Goal: Check status: Check status

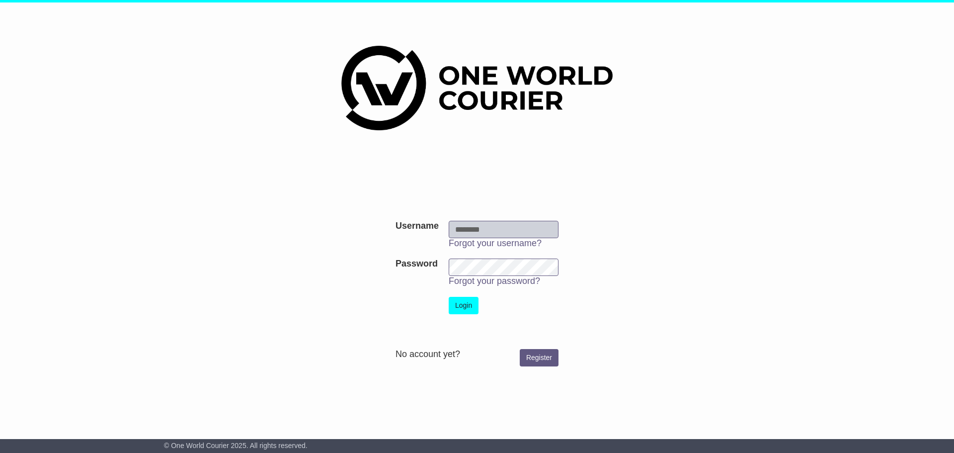
click at [485, 227] on input "Username" at bounding box center [504, 229] width 110 height 17
type input "**********"
click at [466, 305] on button "Login" at bounding box center [464, 305] width 30 height 17
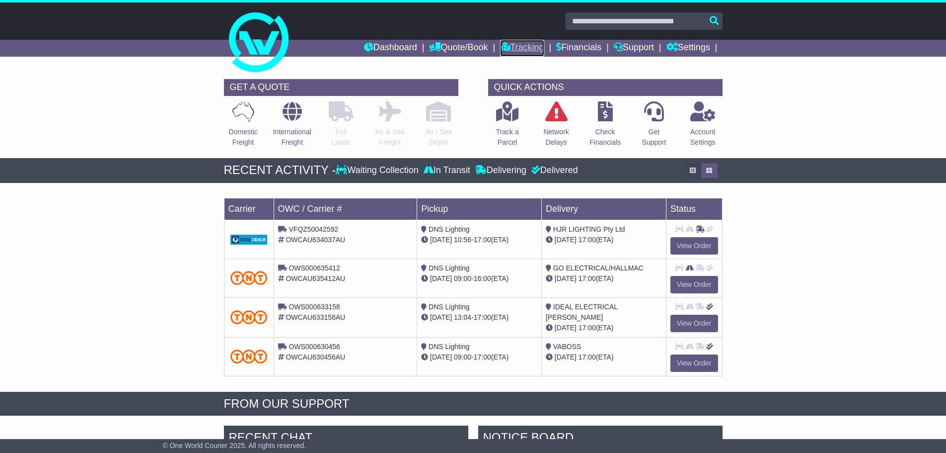
click at [522, 46] on link "Tracking" at bounding box center [522, 48] width 44 height 17
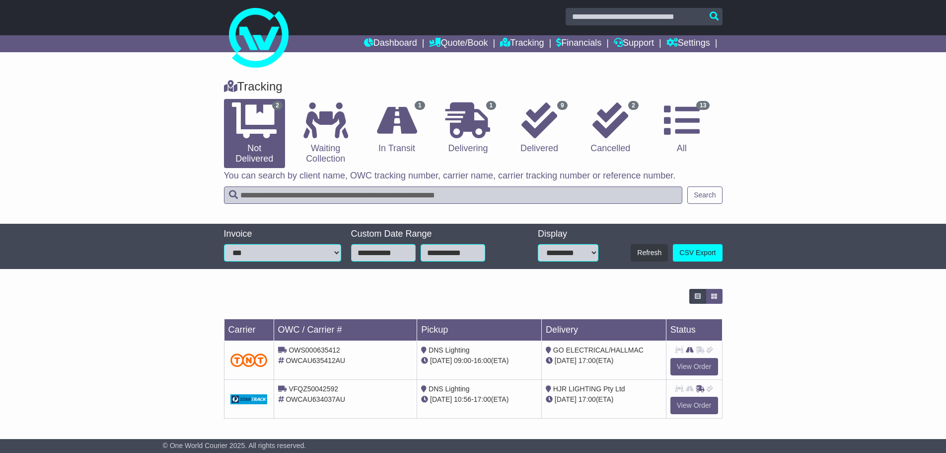
scroll to position [5, 0]
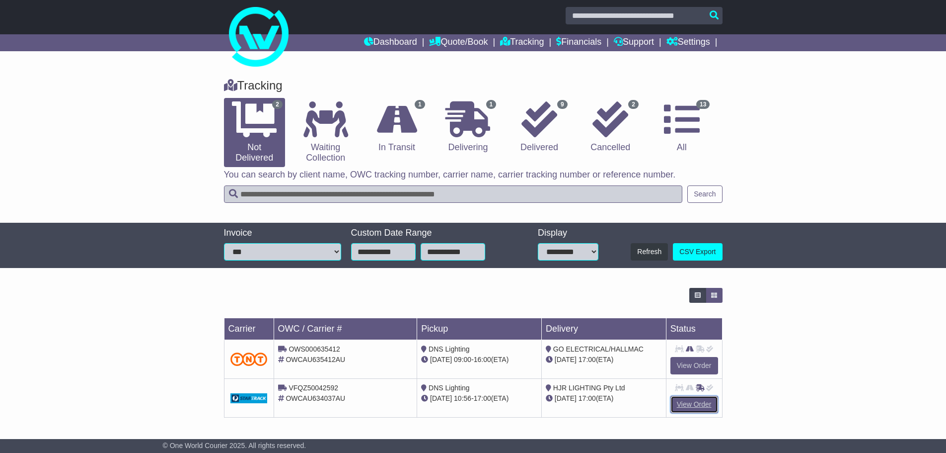
click at [684, 401] on link "View Order" at bounding box center [695, 403] width 48 height 17
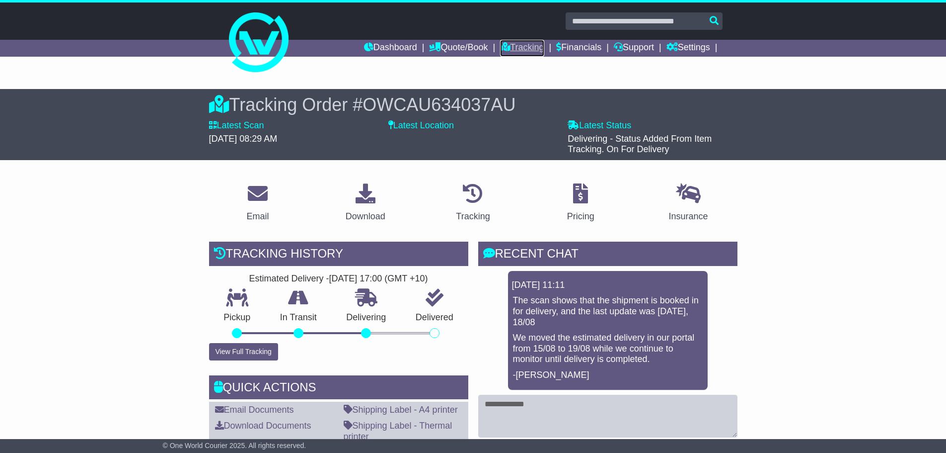
click at [521, 50] on link "Tracking" at bounding box center [522, 48] width 44 height 17
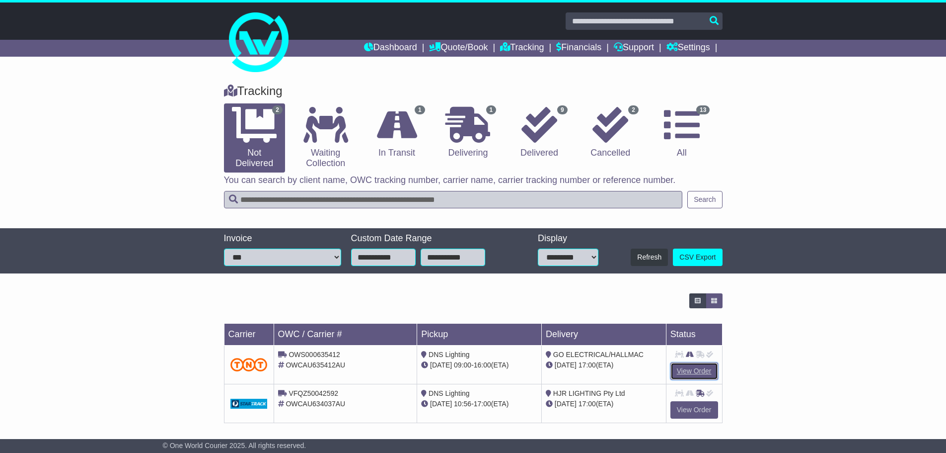
click at [688, 367] on link "View Order" at bounding box center [695, 370] width 48 height 17
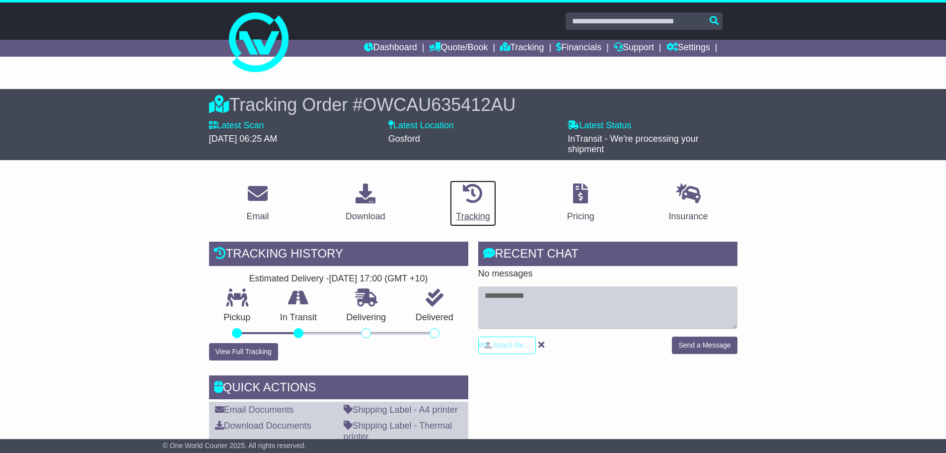
click at [469, 216] on div "Tracking" at bounding box center [473, 216] width 34 height 13
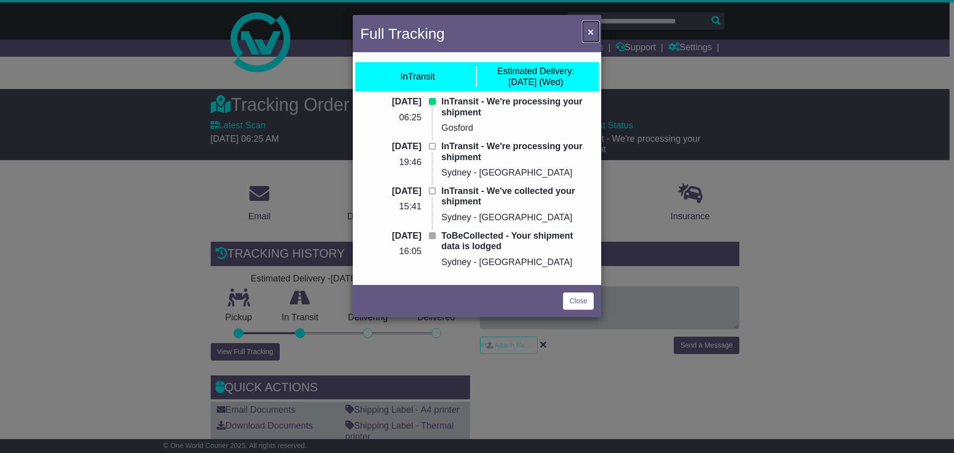
click at [594, 34] on button "×" at bounding box center [591, 31] width 16 height 20
